Goal: Task Accomplishment & Management: Complete application form

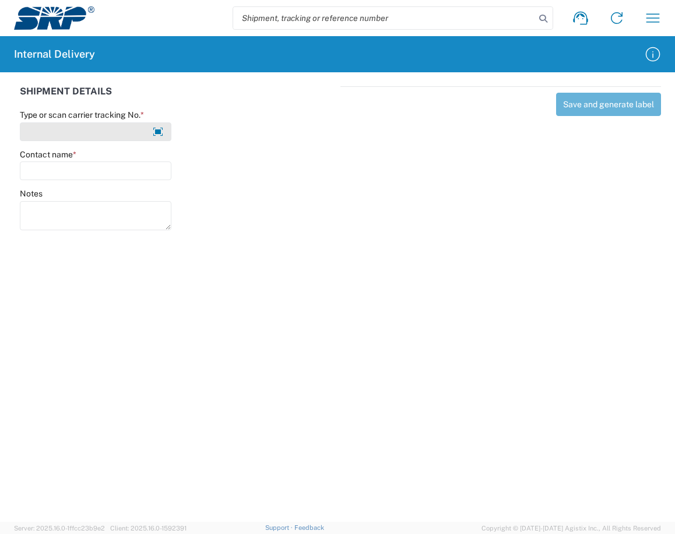
click at [64, 132] on input "Type or scan carrier tracking No. *" at bounding box center [95, 131] width 151 height 19
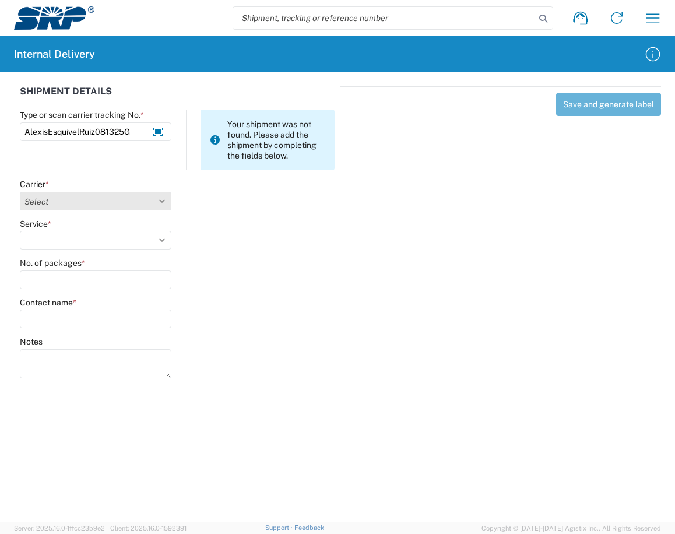
type input "AlexisEsquivelRuiz081325G"
click at [164, 200] on select "Select Amazon Logistics ATI Trucking BC Dimerco Logistics Empire Southwest FedE…" at bounding box center [95, 201] width 151 height 19
select select "18713"
click at [20, 192] on select "Select Amazon Logistics ATI Trucking BC Dimerco Logistics Empire Southwest FedE…" at bounding box center [95, 201] width 151 height 19
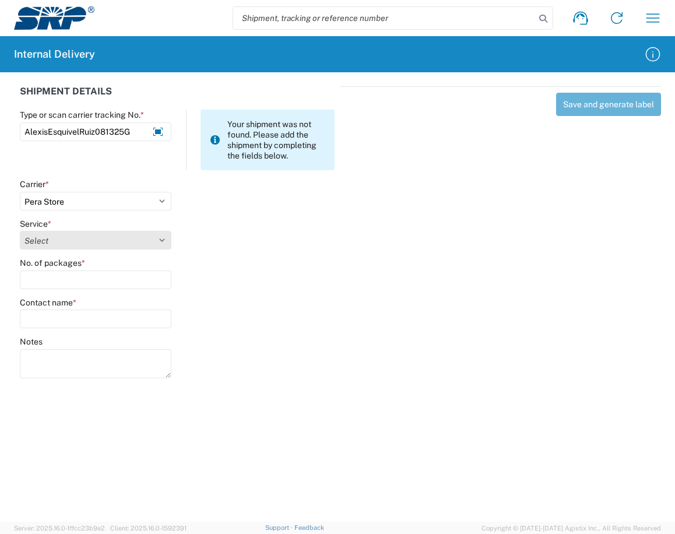
click at [170, 237] on select "Select Ground Inter-Office" at bounding box center [95, 240] width 151 height 19
select select "35763"
click at [20, 231] on select "Select Ground Inter-Office" at bounding box center [95, 240] width 151 height 19
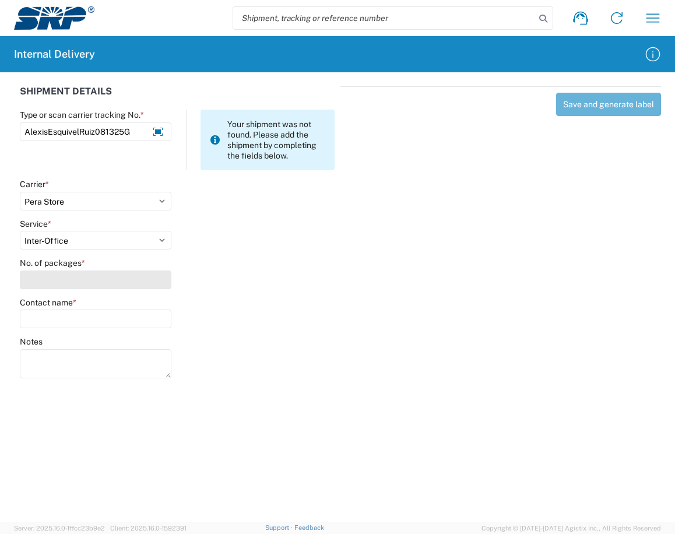
click at [115, 283] on input "No. of packages *" at bounding box center [95, 279] width 151 height 19
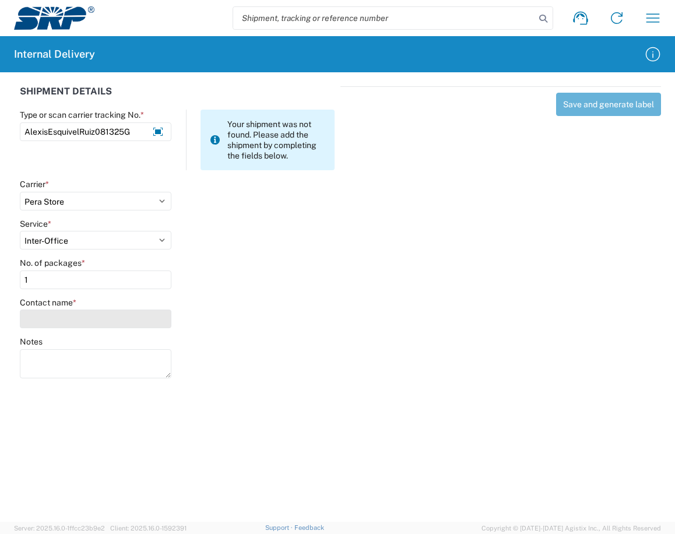
type input "1"
click at [115, 315] on input "Contact name *" at bounding box center [95, 318] width 151 height 19
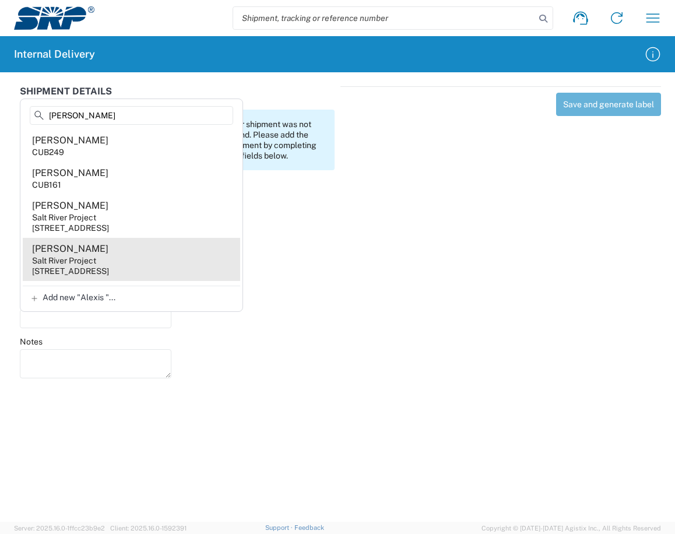
type input "[PERSON_NAME]"
click at [90, 261] on div "Salt River Project" at bounding box center [64, 260] width 64 height 10
type input "[PERSON_NAME]"
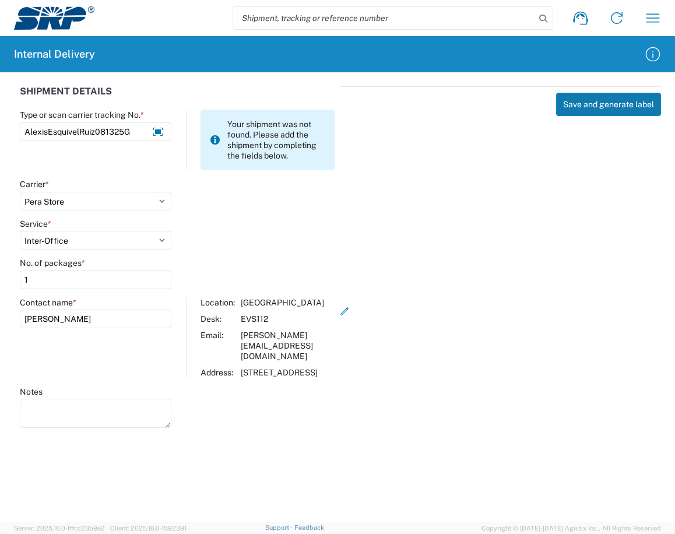
click at [600, 100] on button "Save and generate label" at bounding box center [608, 104] width 105 height 23
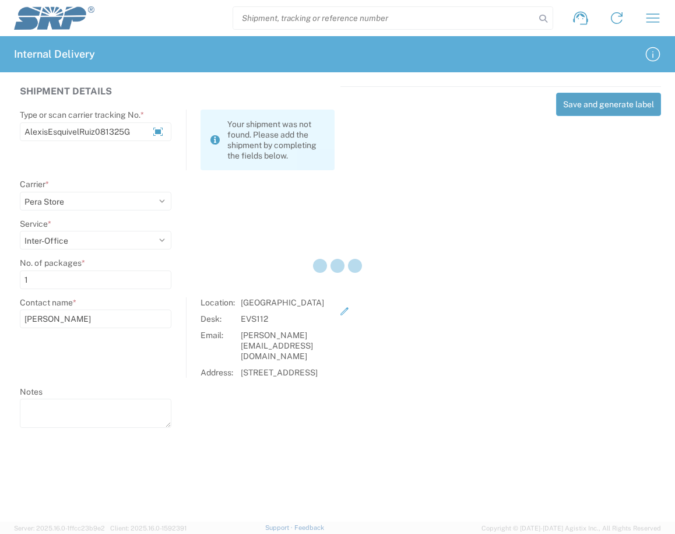
select select
